Goal: Register for event/course

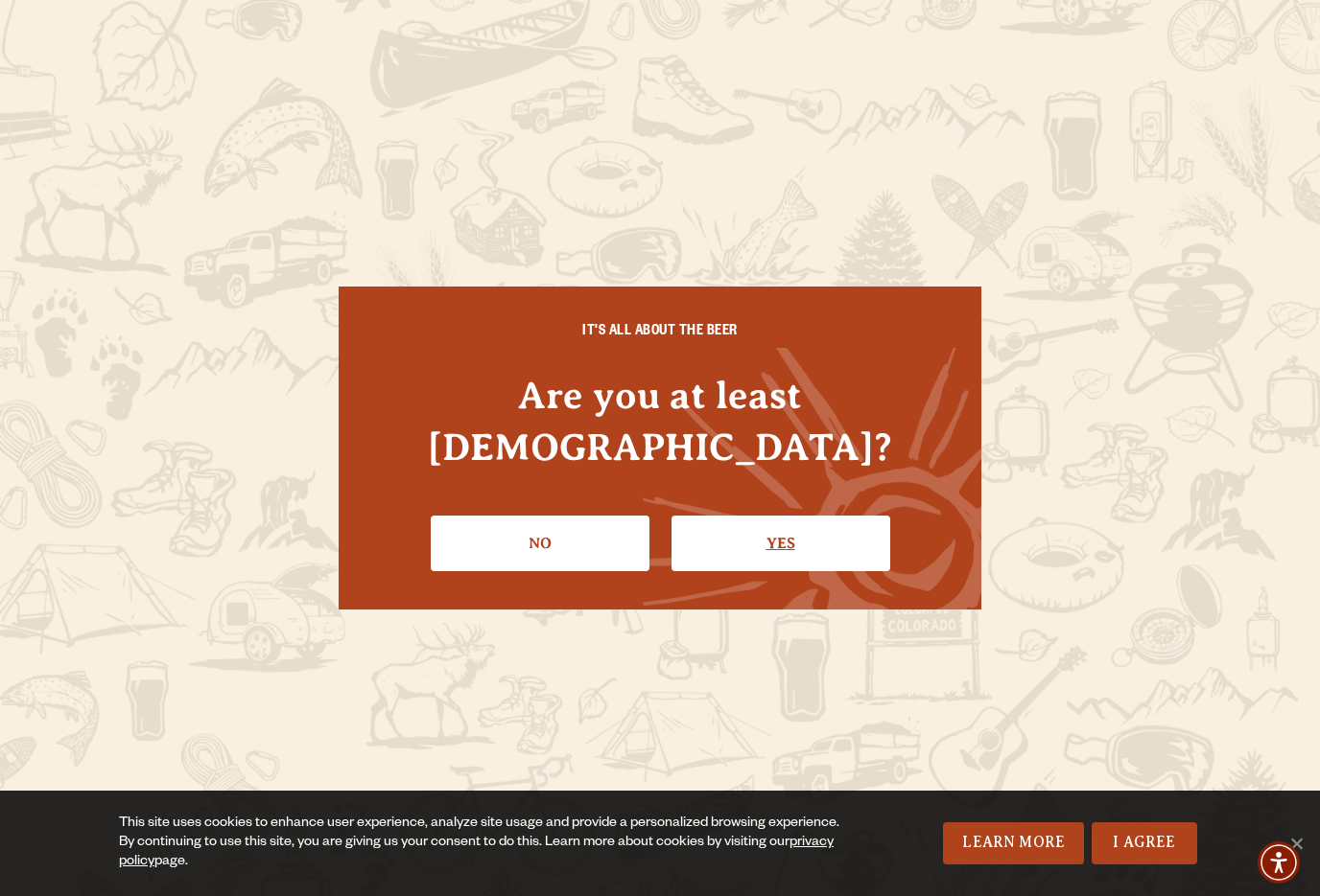
click at [806, 516] on link "Yes" at bounding box center [780, 544] width 219 height 55
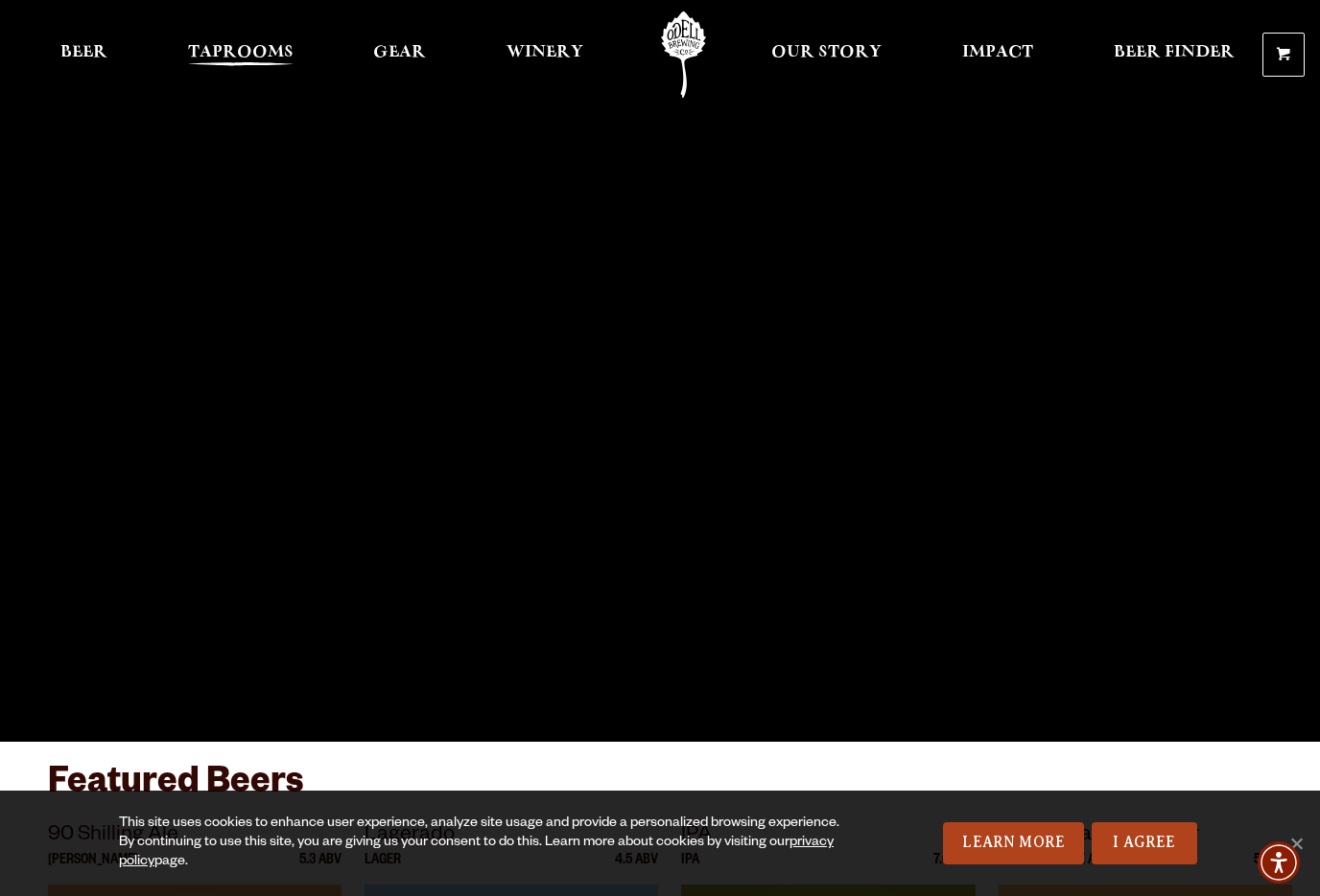
click at [252, 53] on span "Taprooms" at bounding box center [240, 53] width 105 height 16
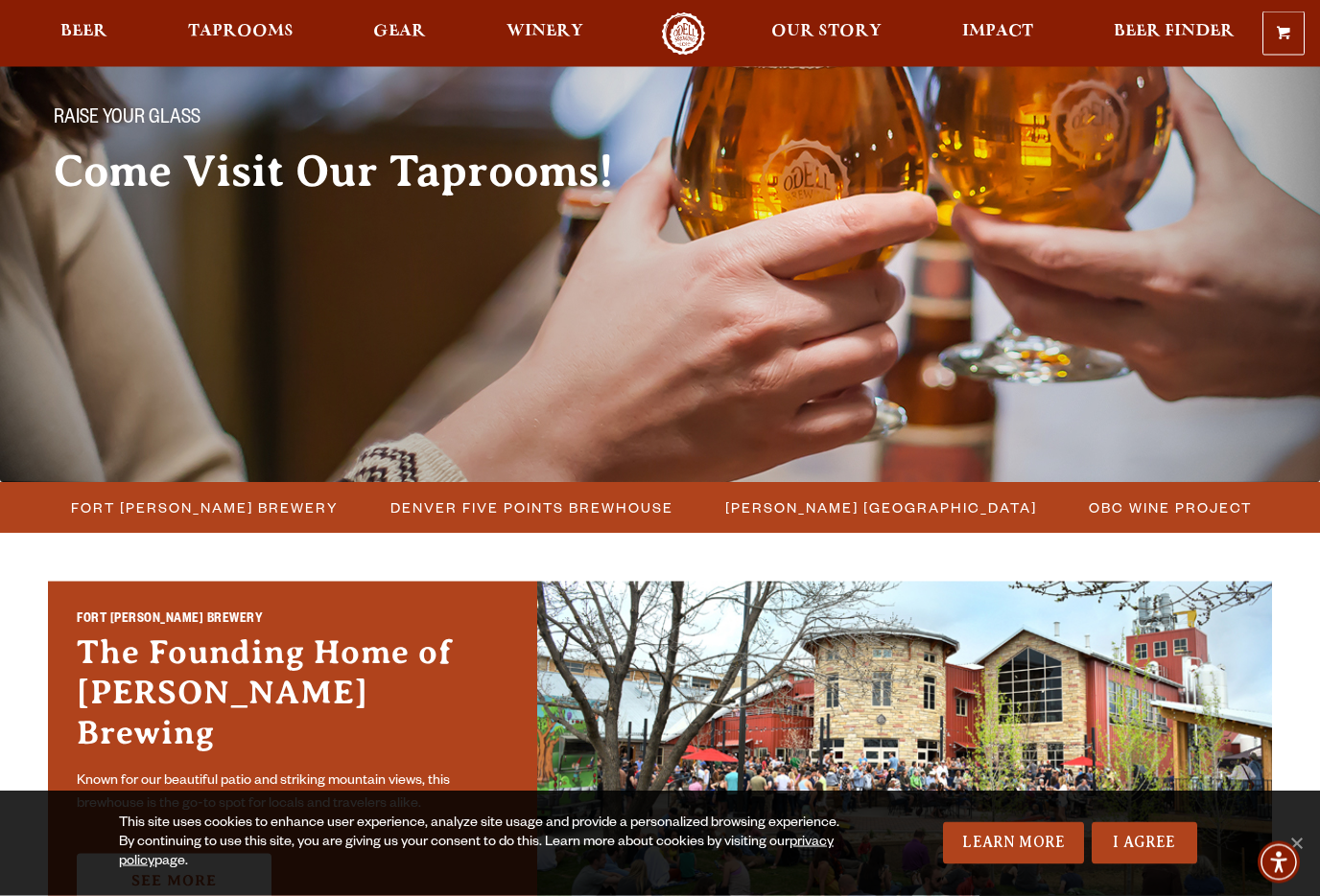
scroll to position [144, 0]
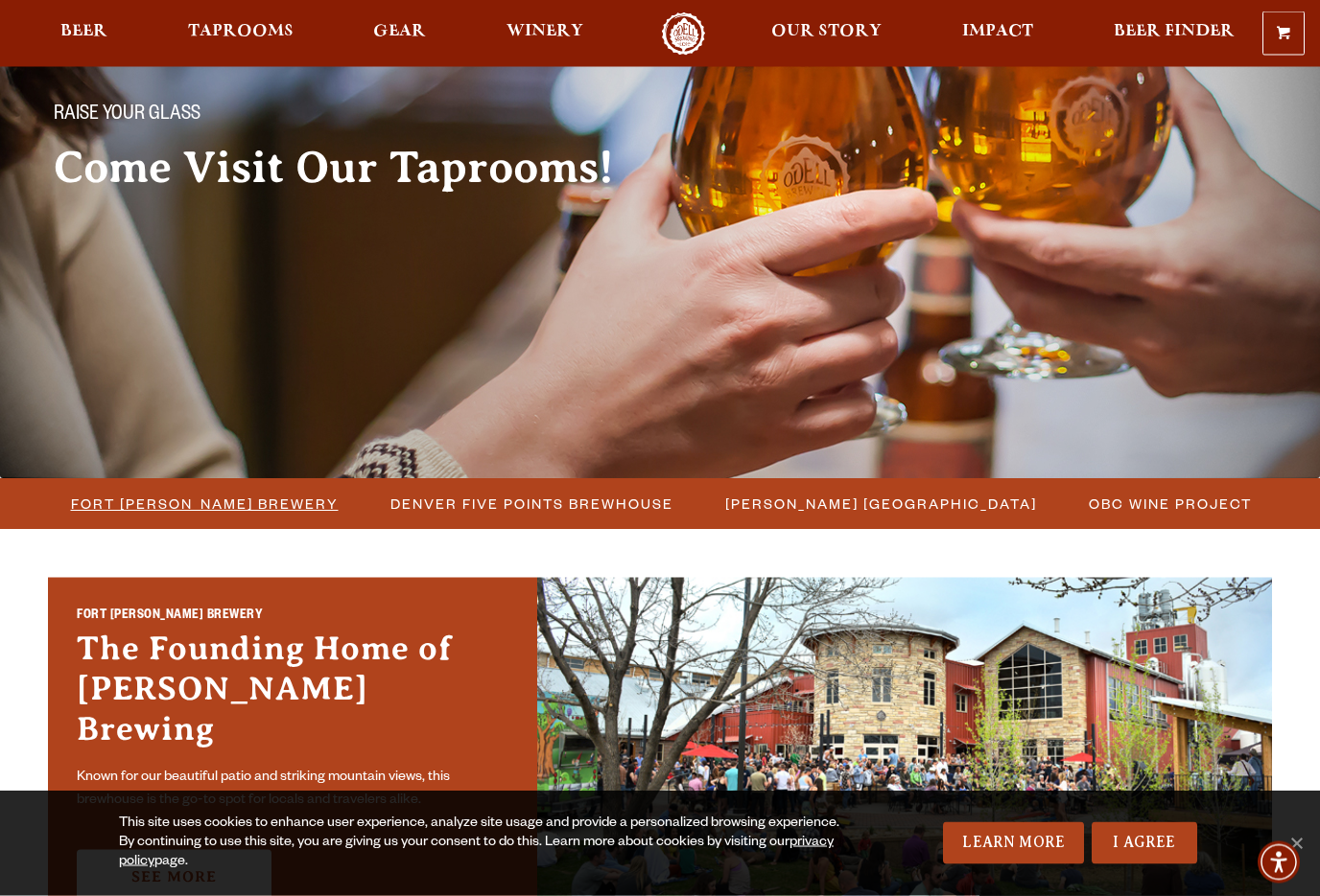
click at [183, 510] on span "Fort [PERSON_NAME] Brewery" at bounding box center [205, 504] width 268 height 28
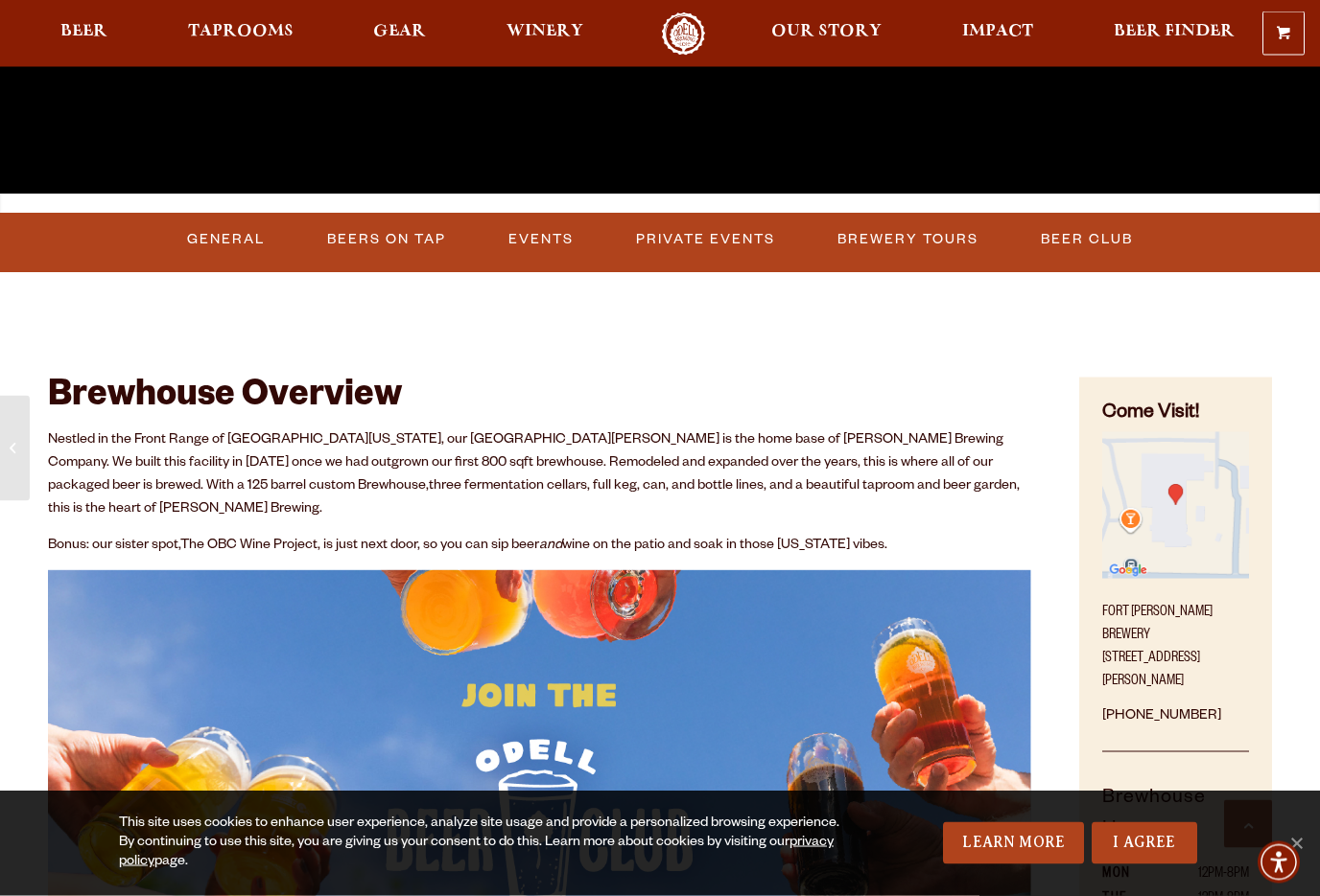
scroll to position [548, 0]
click at [545, 235] on link "Events" at bounding box center [541, 239] width 81 height 44
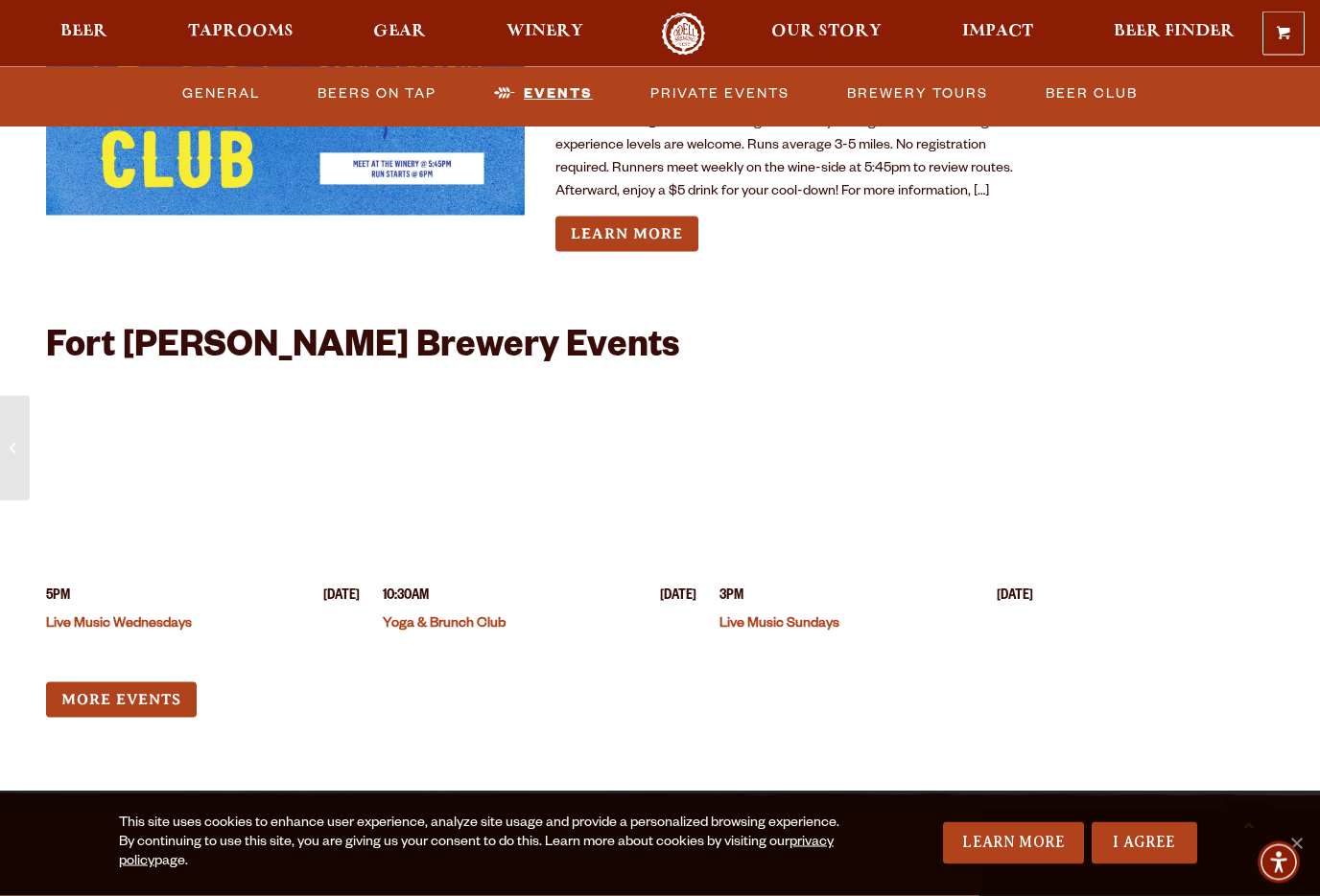
scroll to position [7164, 0]
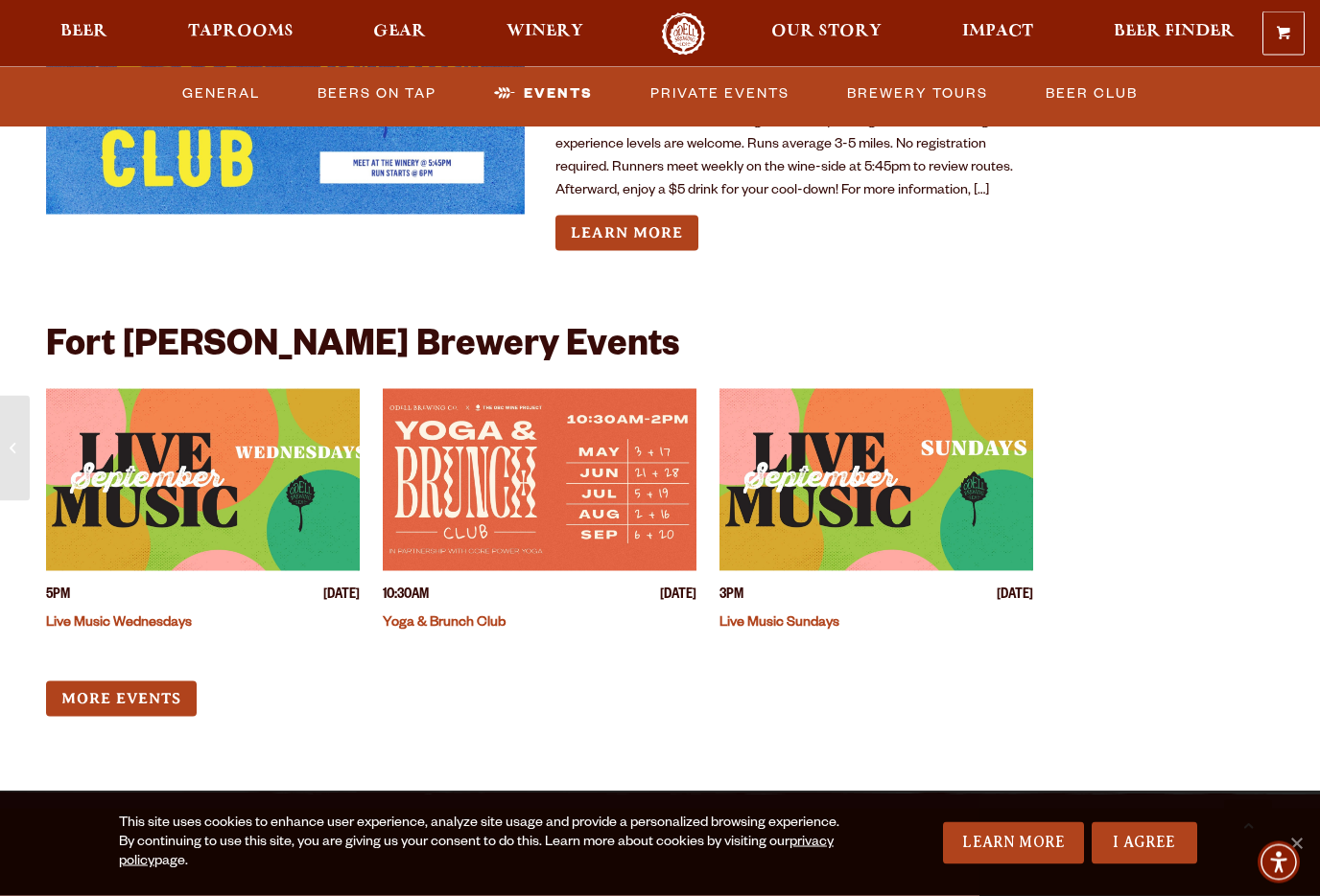
click at [180, 416] on img "View event details" at bounding box center [203, 480] width 313 height 182
